Goal: Navigation & Orientation: Find specific page/section

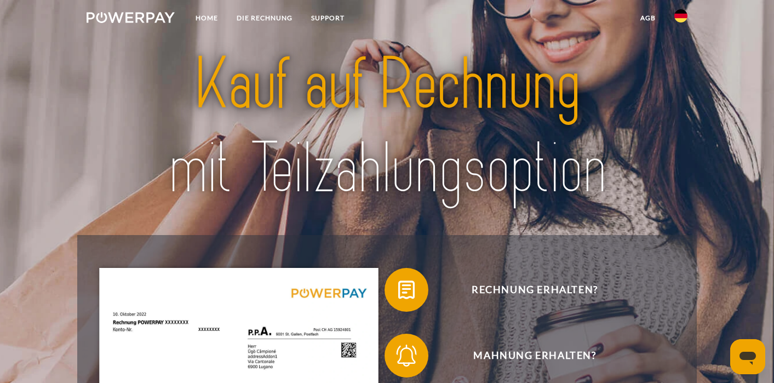
click at [683, 14] on img at bounding box center [681, 15] width 13 height 13
click at [683, 79] on img at bounding box center [681, 79] width 13 height 13
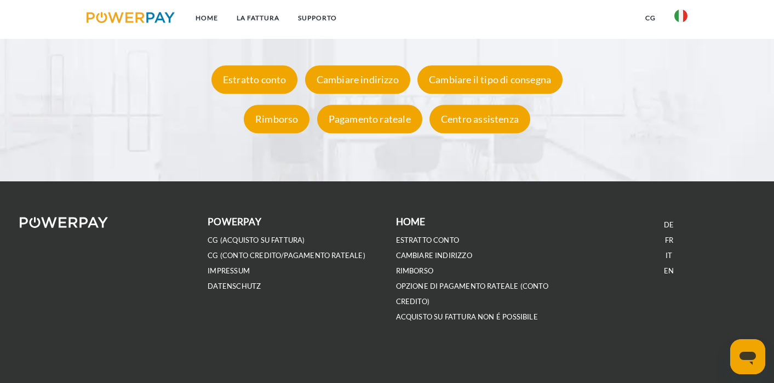
scroll to position [2078, 0]
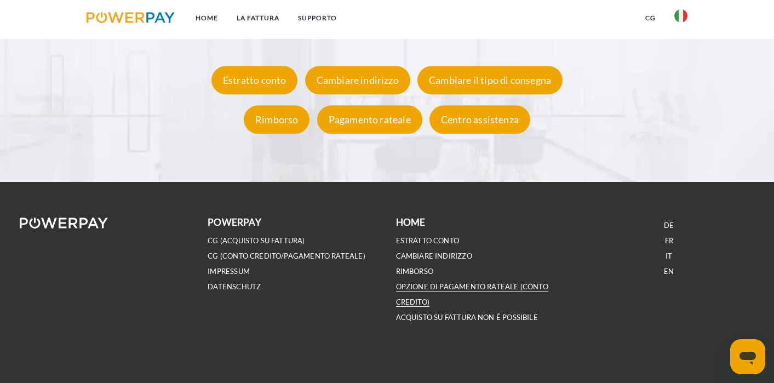
click at [449, 287] on link "OPZIONE DI PAGAMENTO RATEALE (Conto Credito)" at bounding box center [472, 294] width 152 height 25
click at [128, 32] on ul "Home LA FATTURA Supporto" at bounding box center [211, 19] width 269 height 39
click at [128, 21] on img at bounding box center [131, 17] width 88 height 11
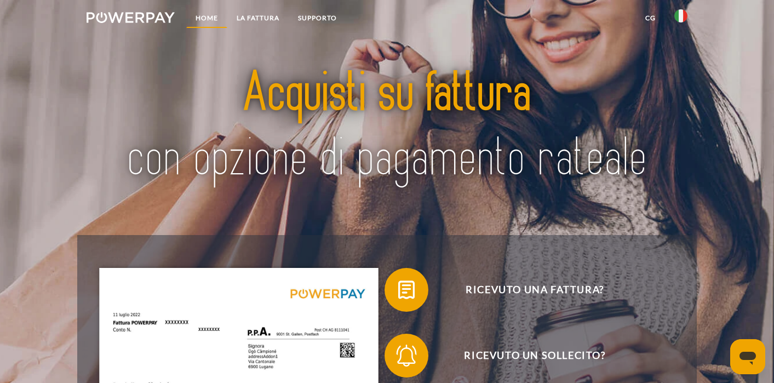
click at [202, 13] on link "Home" at bounding box center [206, 18] width 41 height 20
click at [149, 21] on img at bounding box center [131, 17] width 88 height 11
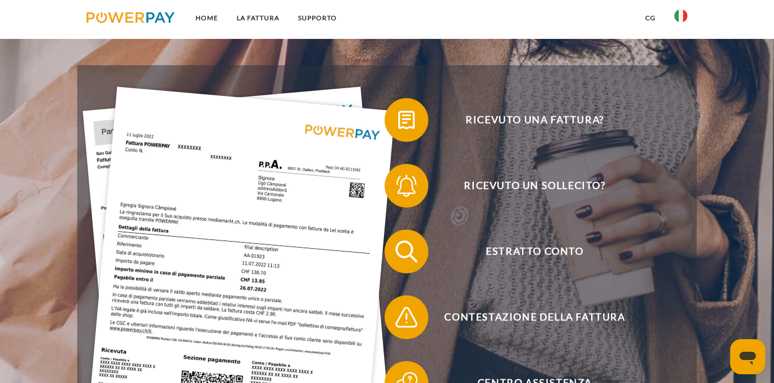
scroll to position [167, 0]
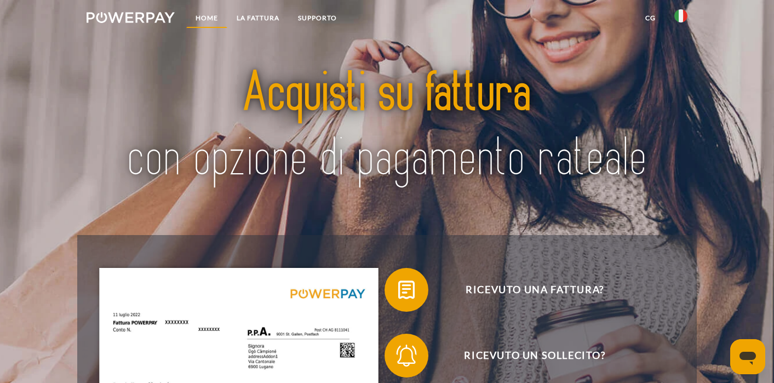
click at [215, 11] on link "Home" at bounding box center [206, 18] width 41 height 20
click at [209, 21] on link "Home" at bounding box center [206, 18] width 41 height 20
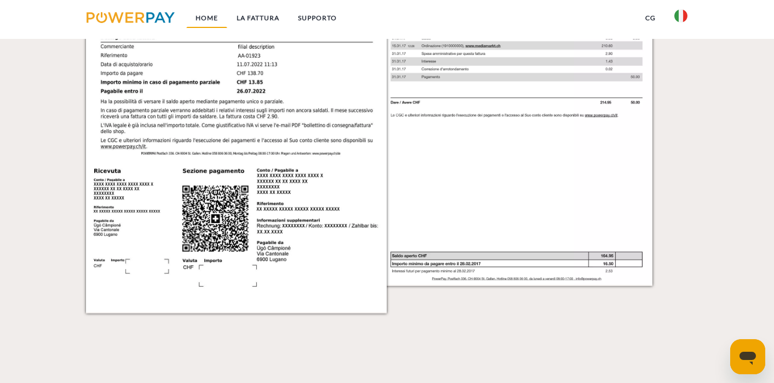
scroll to position [1182, 0]
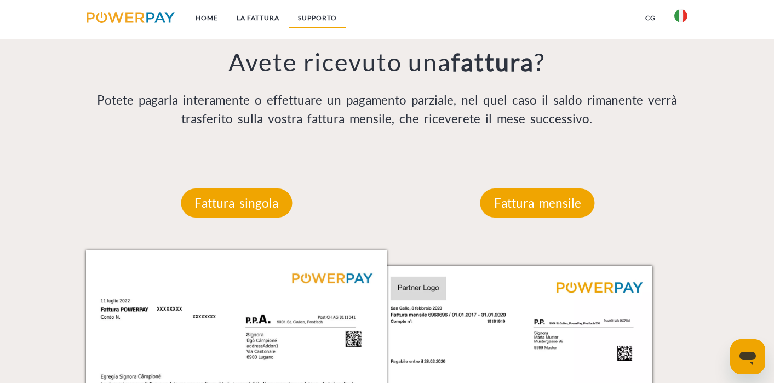
scroll to position [863, 0]
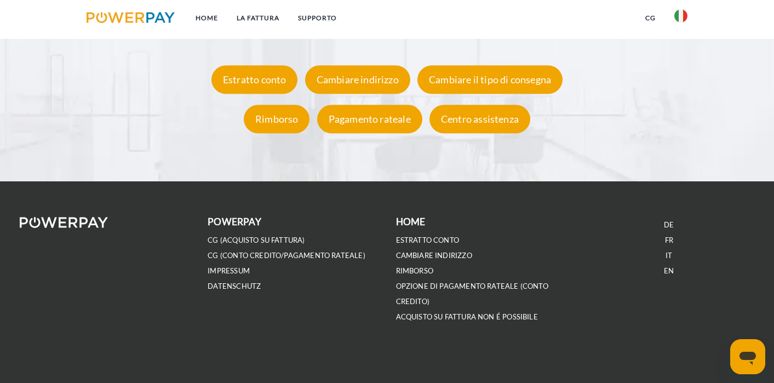
scroll to position [2078, 0]
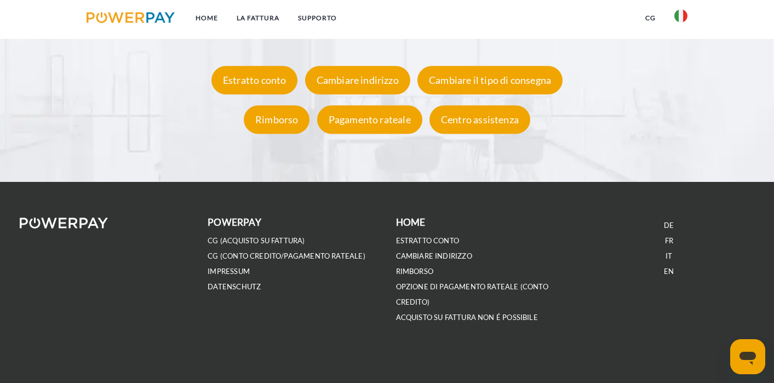
scroll to position [863, 0]
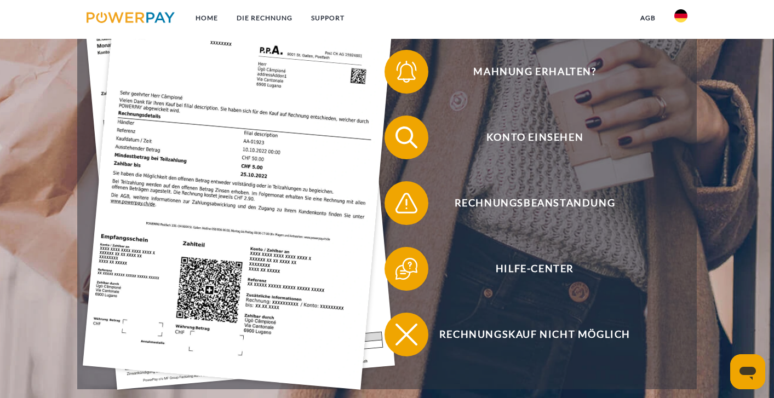
scroll to position [287, 0]
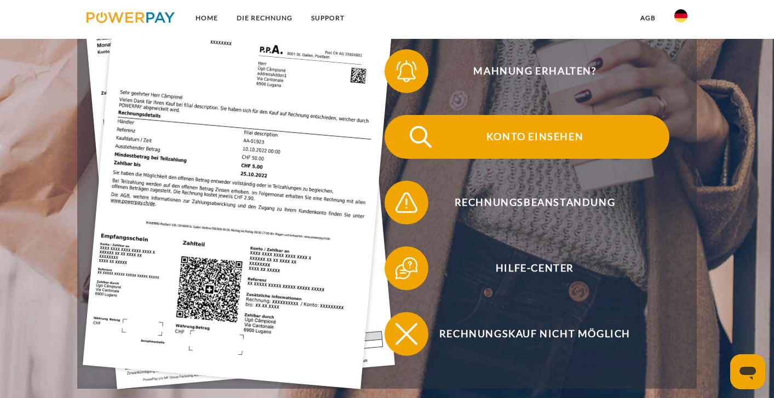
click at [517, 133] on span "Konto einsehen" at bounding box center [535, 137] width 269 height 44
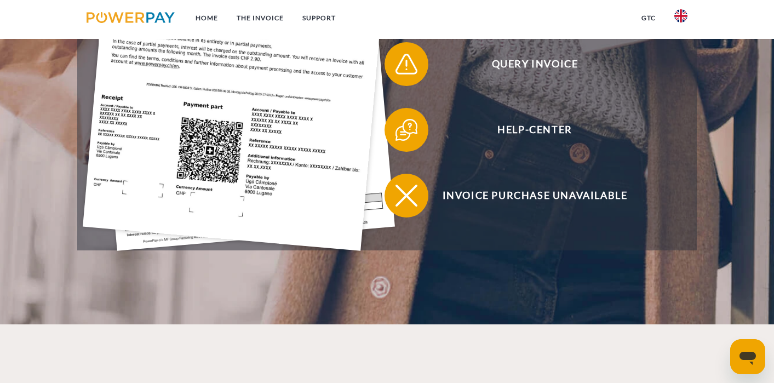
scroll to position [406, 0]
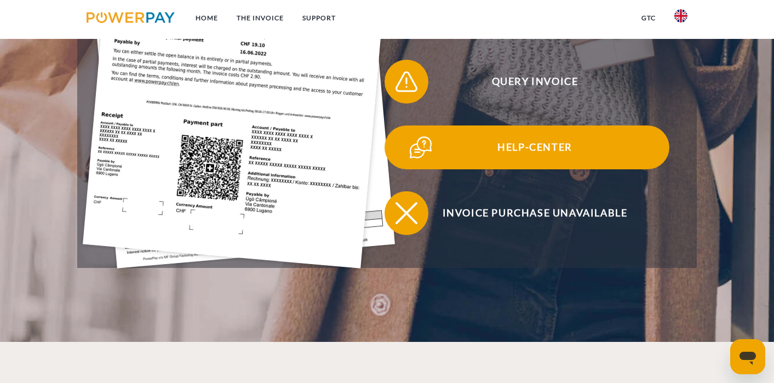
click at [503, 136] on span "Help-Center" at bounding box center [535, 148] width 269 height 44
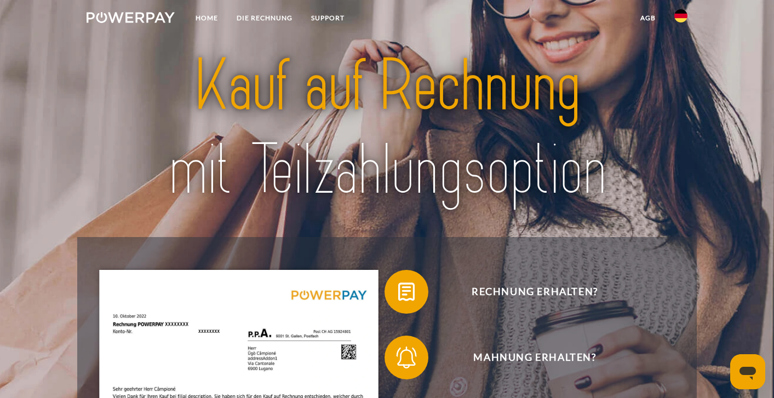
scroll to position [8, 0]
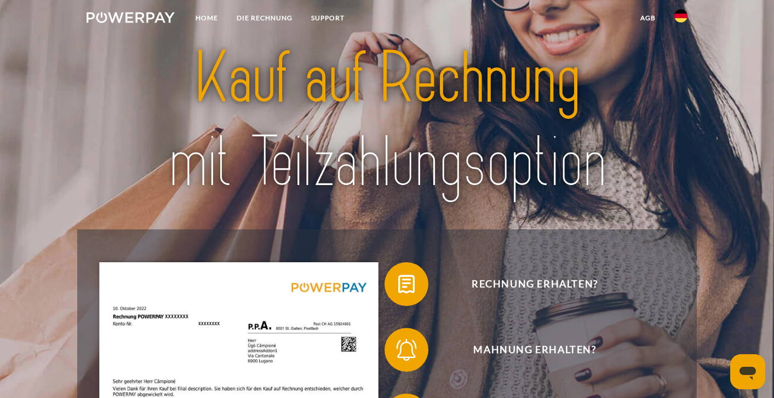
click at [677, 14] on img at bounding box center [681, 15] width 13 height 13
click at [681, 81] on img at bounding box center [681, 79] width 13 height 13
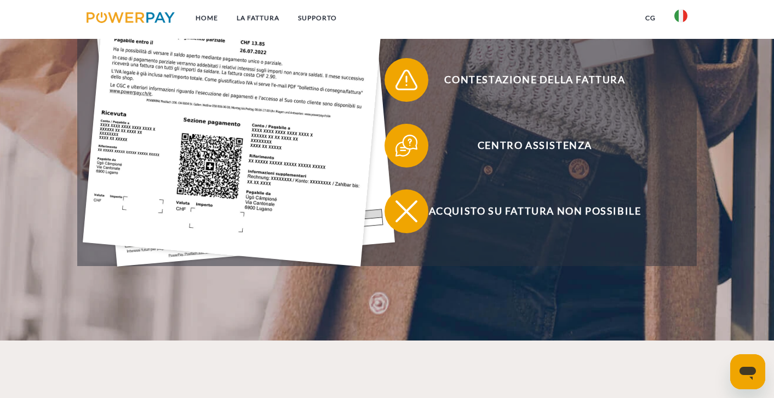
scroll to position [407, 0]
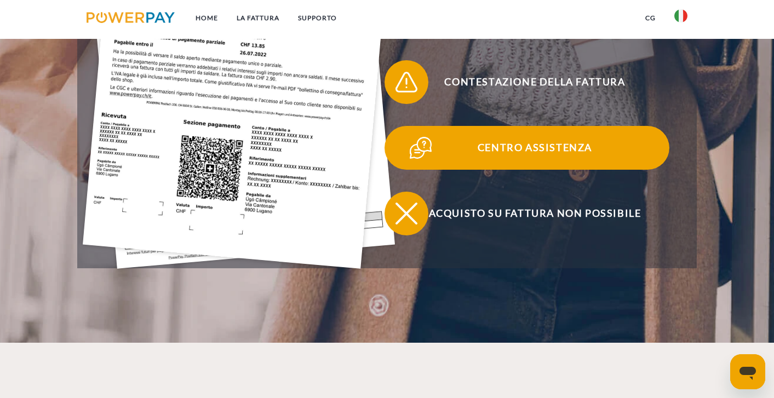
click at [534, 146] on span "Centro assistenza" at bounding box center [535, 148] width 269 height 44
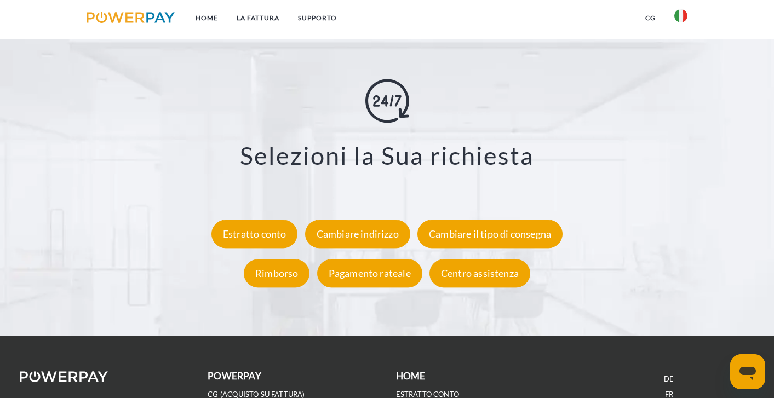
scroll to position [1922, 0]
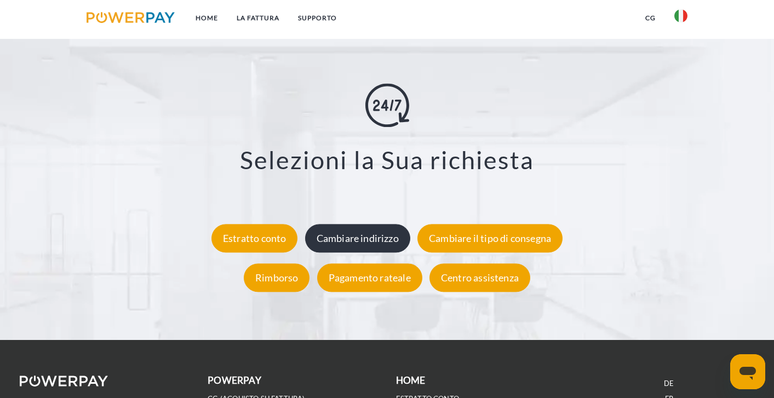
click at [339, 238] on div "Cambiare indirizzo" at bounding box center [357, 239] width 105 height 28
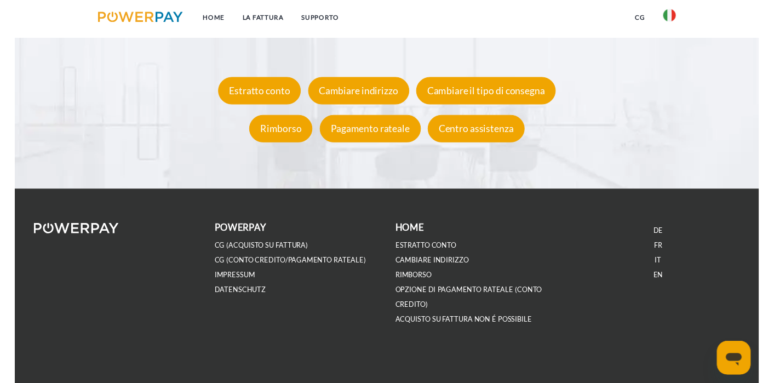
scroll to position [2066, 0]
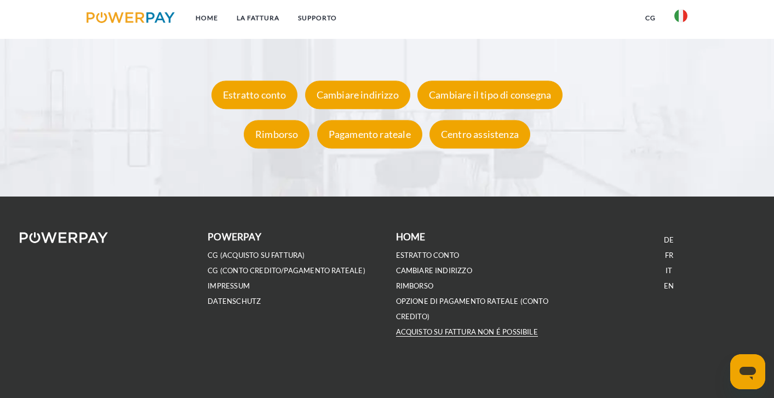
click at [506, 330] on link "ACQUISTO SU FATTURA NON É POSSIBILE" at bounding box center [467, 332] width 142 height 9
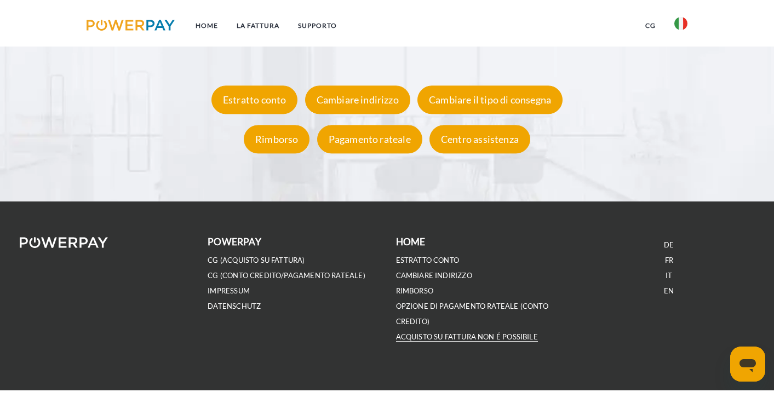
scroll to position [2062, 0]
